Goal: Check status: Check status

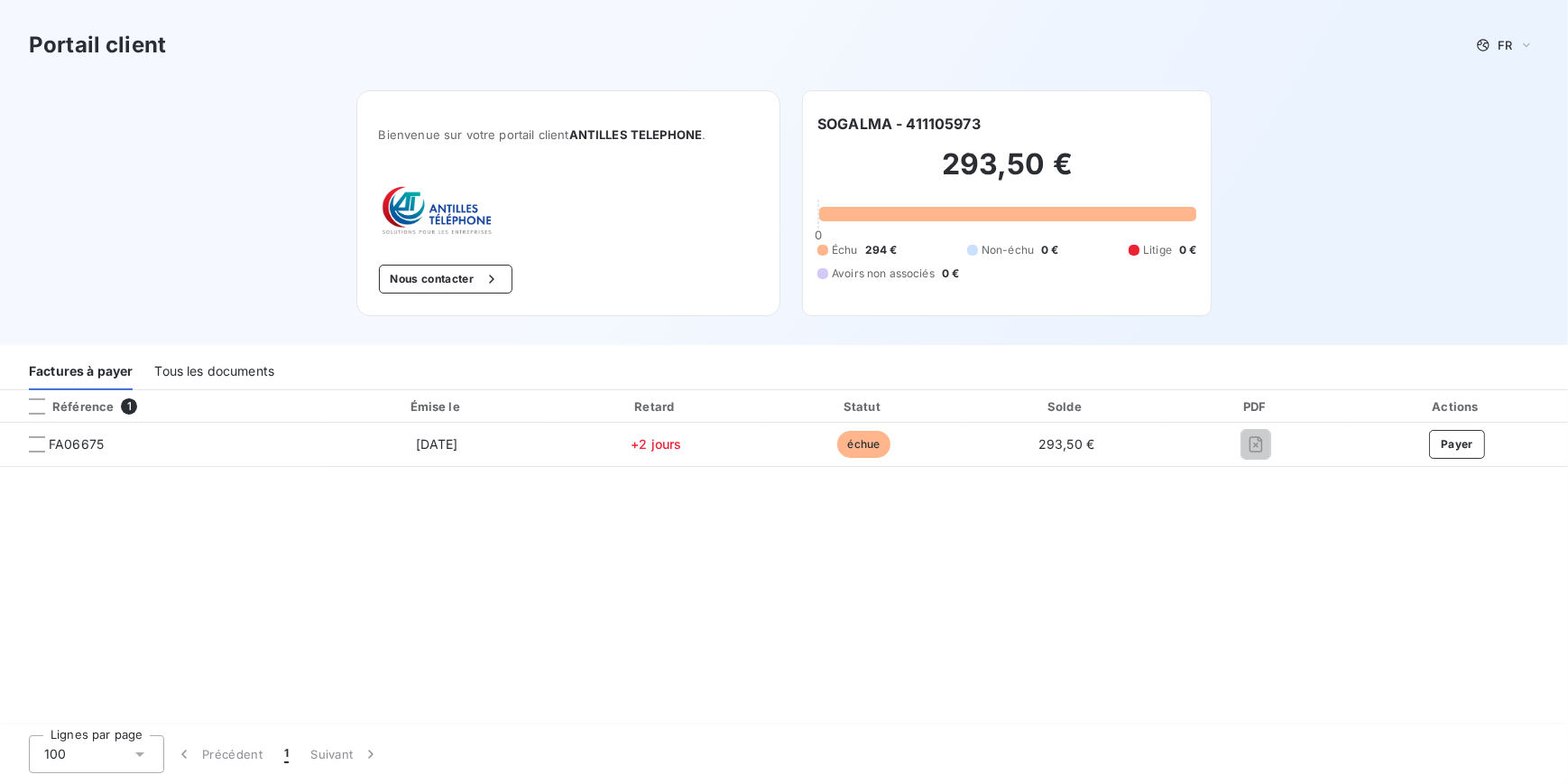
click at [128, 403] on span "1" at bounding box center [129, 406] width 16 height 16
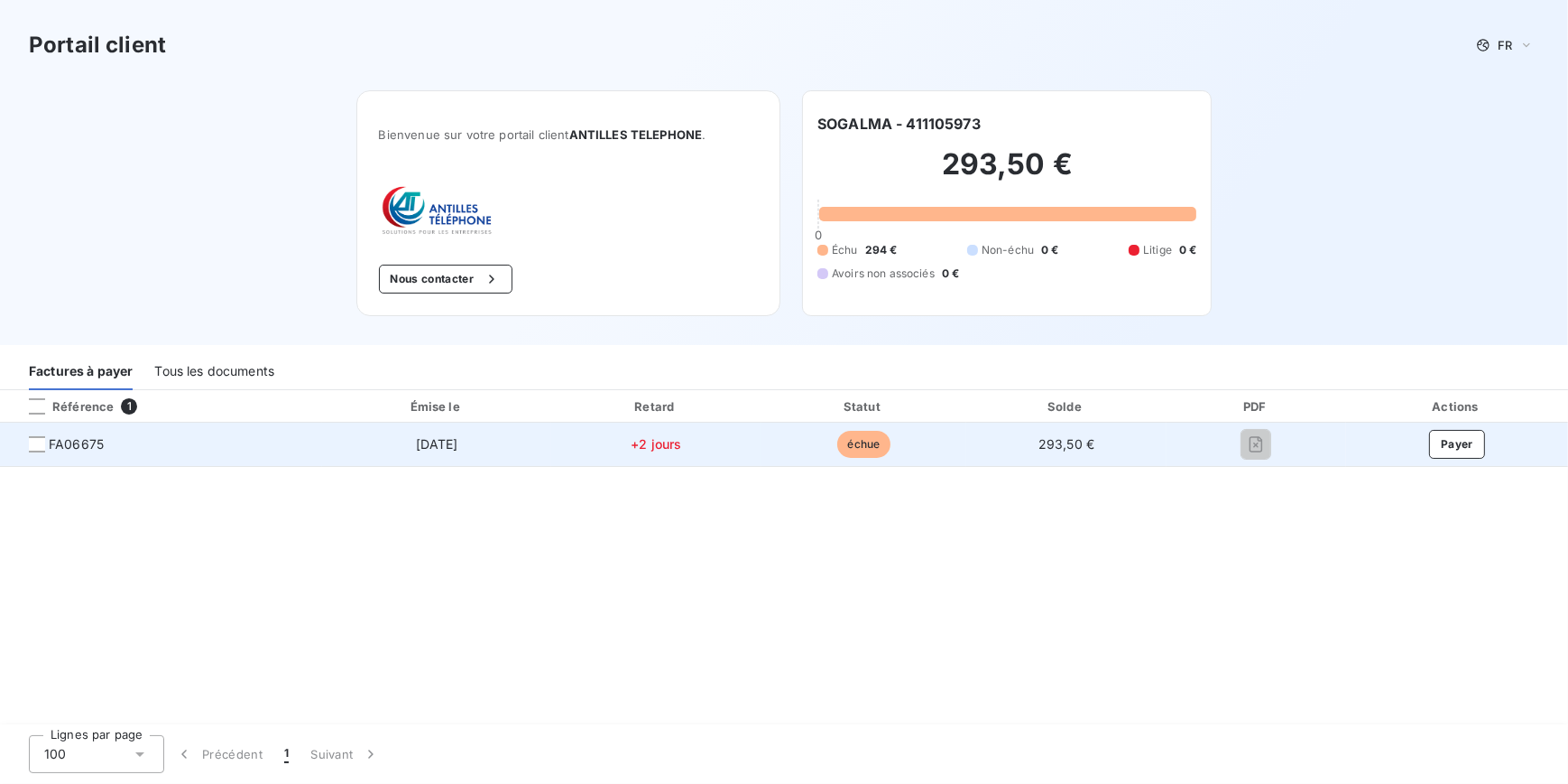
click at [72, 443] on span "FA06675" at bounding box center [76, 443] width 55 height 18
click at [37, 439] on div at bounding box center [37, 443] width 16 height 16
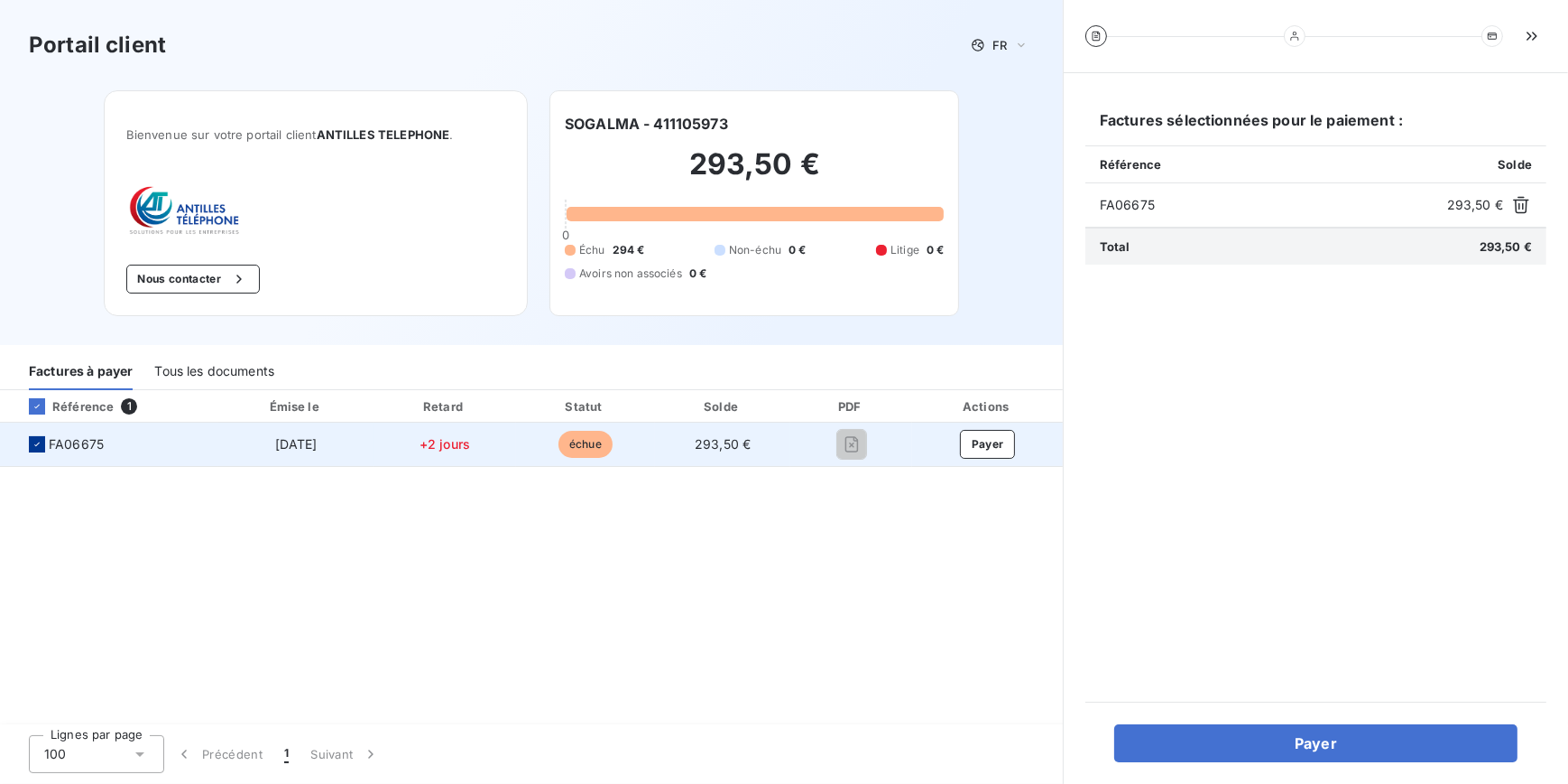
click at [38, 443] on icon at bounding box center [37, 444] width 6 height 4
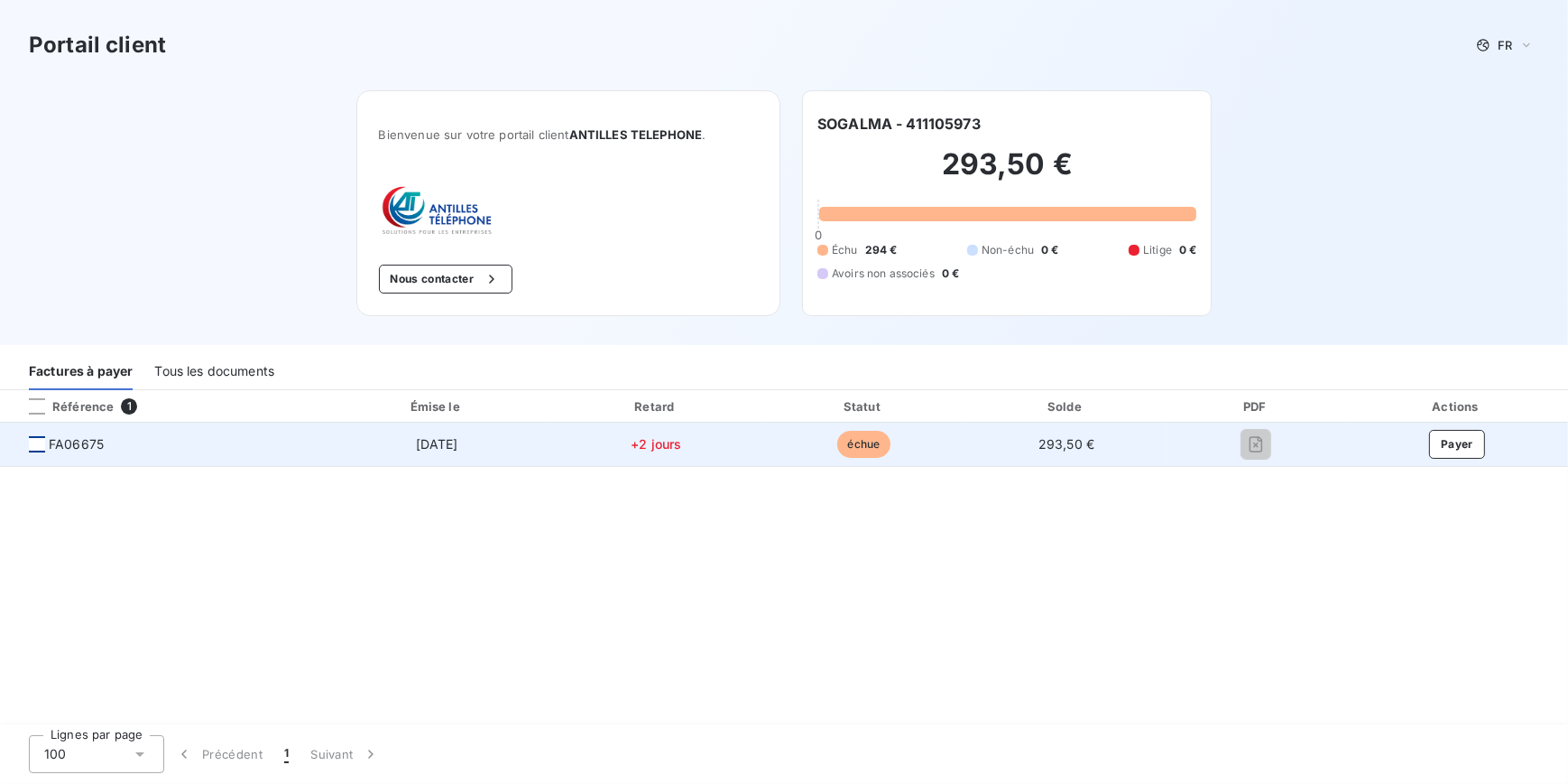
click at [30, 444] on div at bounding box center [37, 443] width 16 height 16
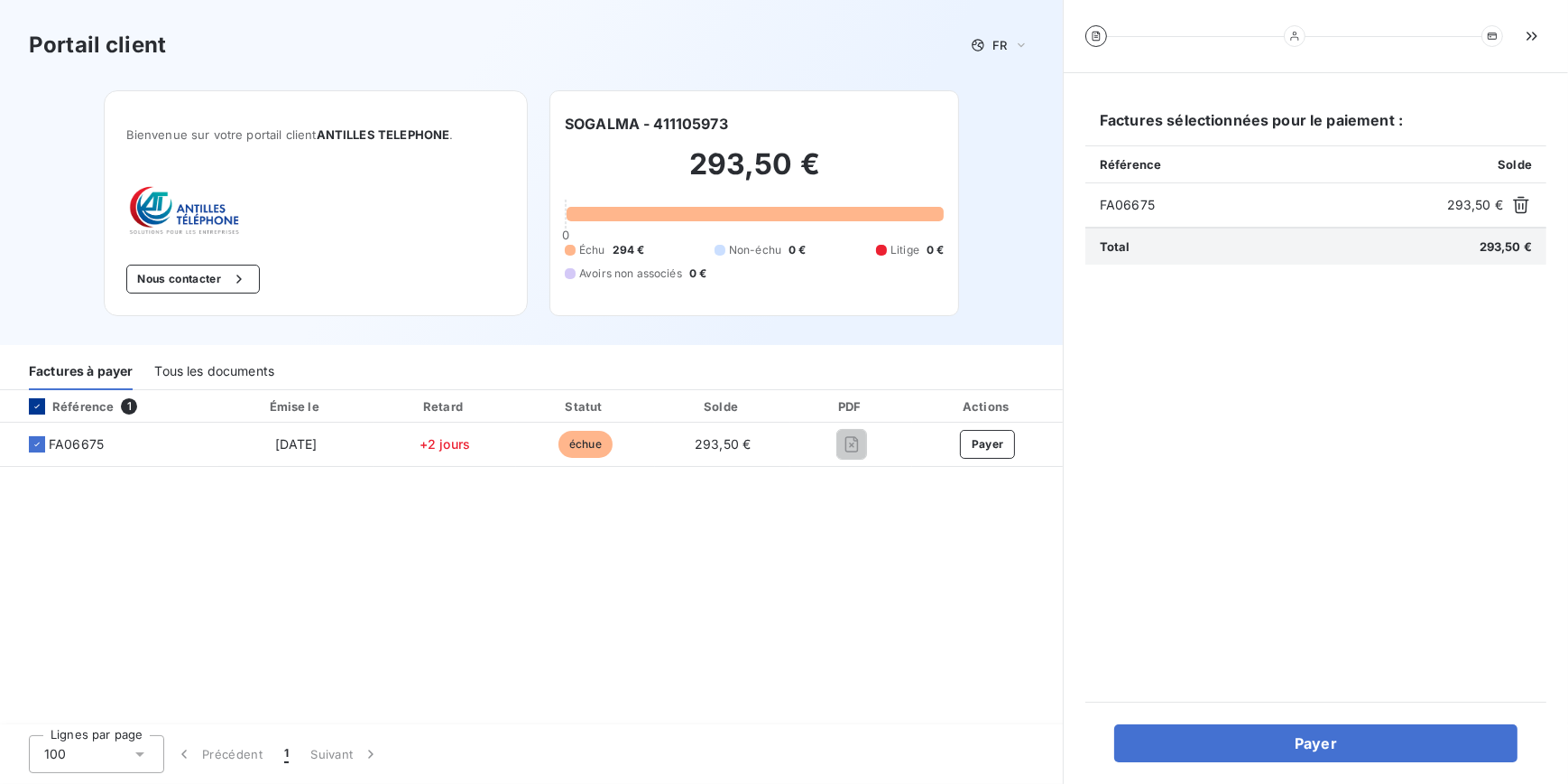
click at [36, 405] on icon at bounding box center [37, 406] width 11 height 11
